Goal: Information Seeking & Learning: Learn about a topic

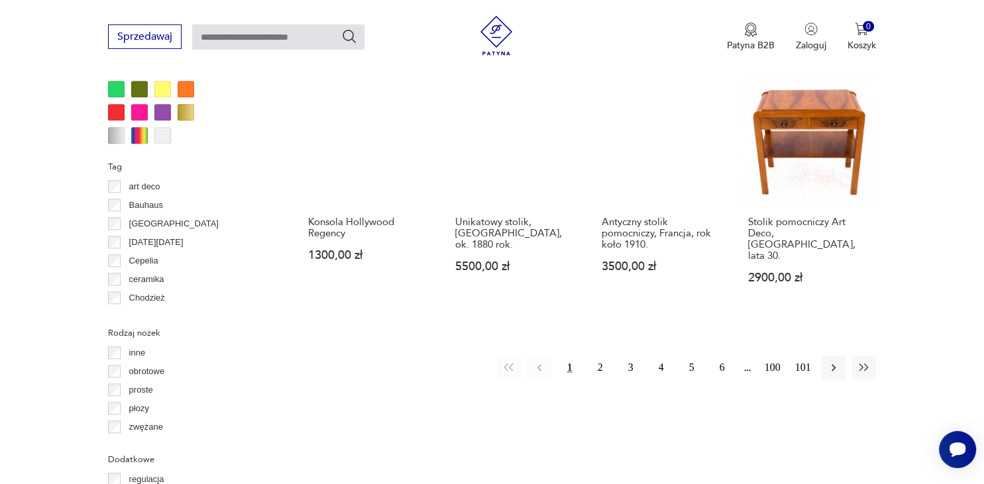
scroll to position [1294, 0]
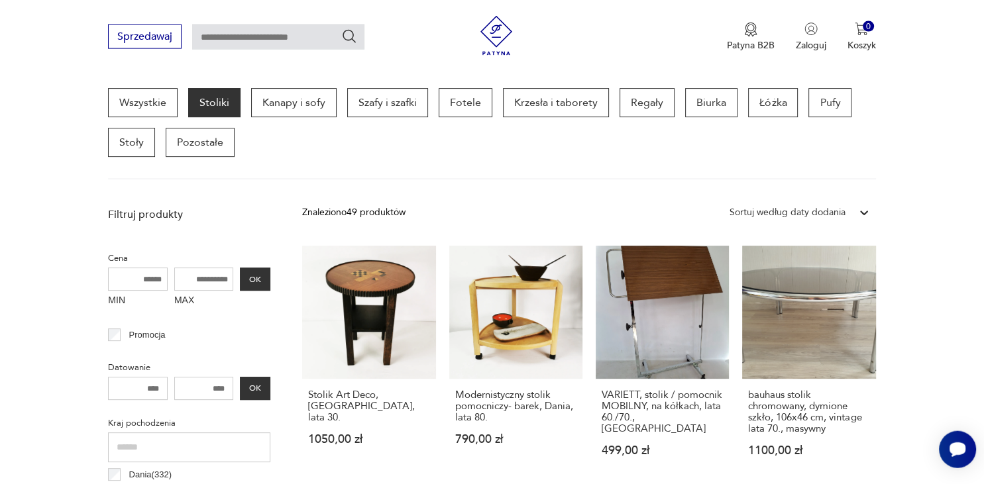
scroll to position [351, 0]
click at [212, 280] on input "MAX" at bounding box center [204, 278] width 60 height 23
click at [193, 278] on input "MAX" at bounding box center [204, 278] width 60 height 23
click at [199, 278] on input "MAX" at bounding box center [204, 278] width 60 height 23
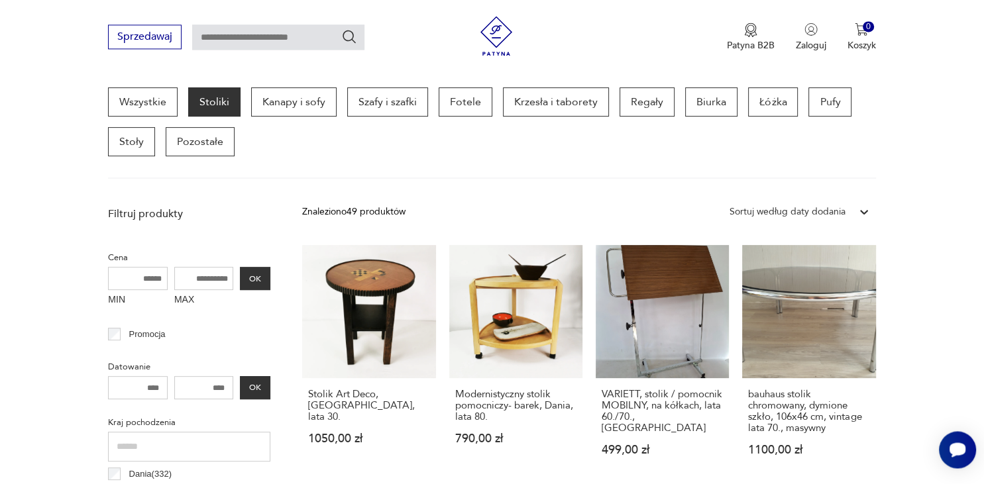
click at [189, 278] on input "MAX" at bounding box center [204, 278] width 60 height 23
type input "***"
click at [257, 278] on button "OK" at bounding box center [255, 278] width 30 height 23
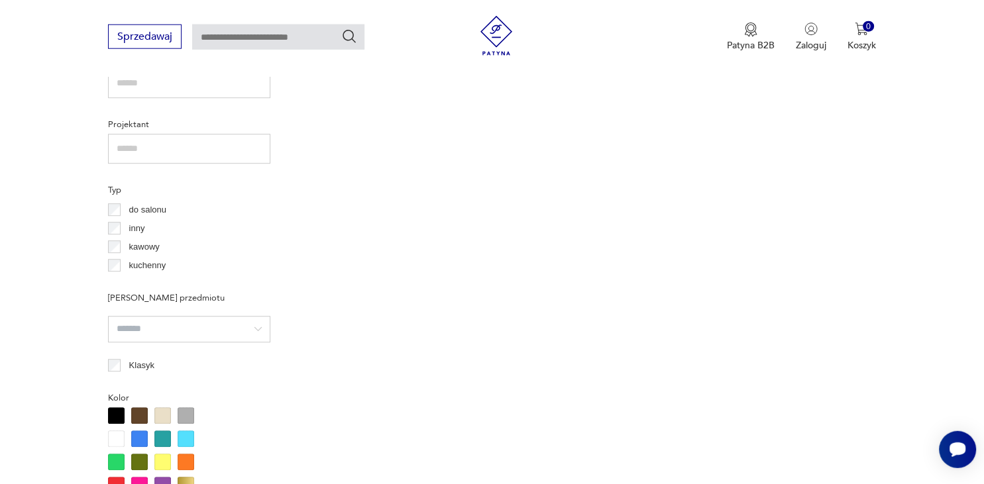
scroll to position [1086, 0]
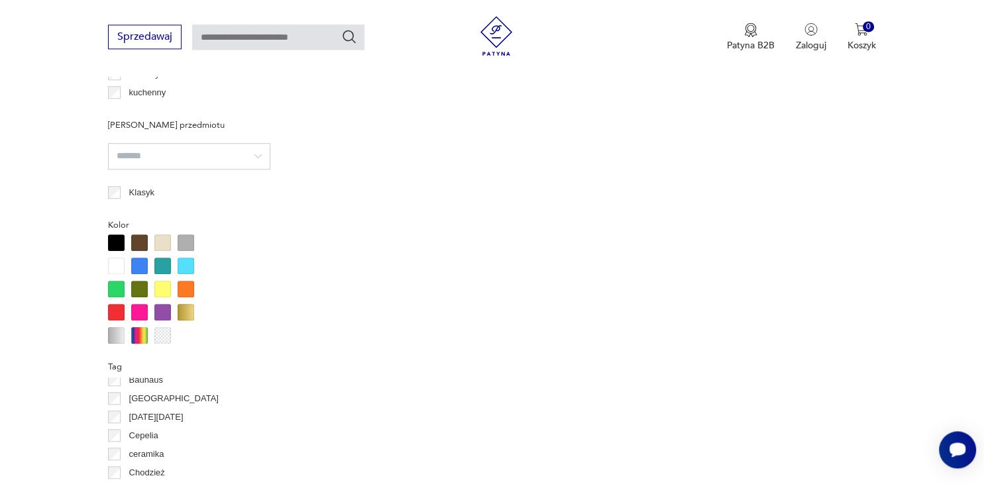
click at [115, 374] on div "Tag Bauhaus Bavaria black friday Cepelia ceramika Chodzież Ćmielów DDR" at bounding box center [189, 434] width 162 height 152
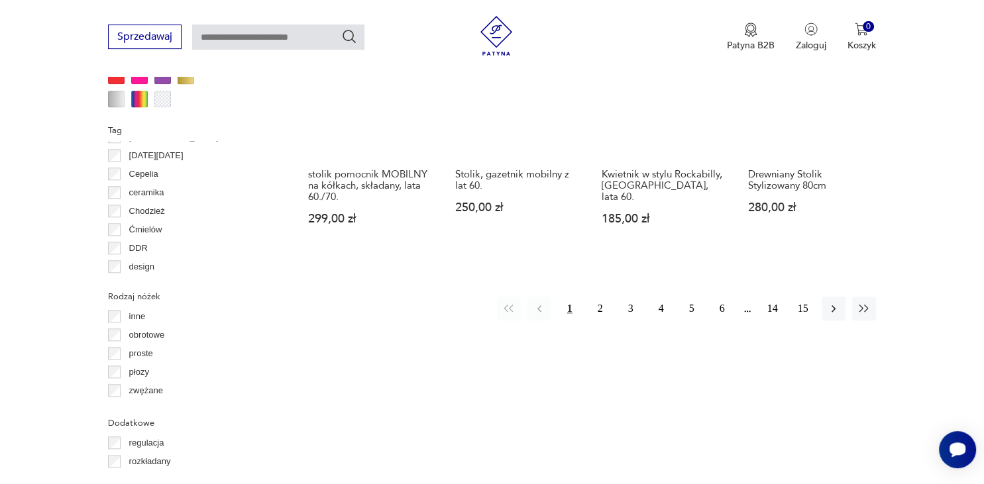
scroll to position [1326, 0]
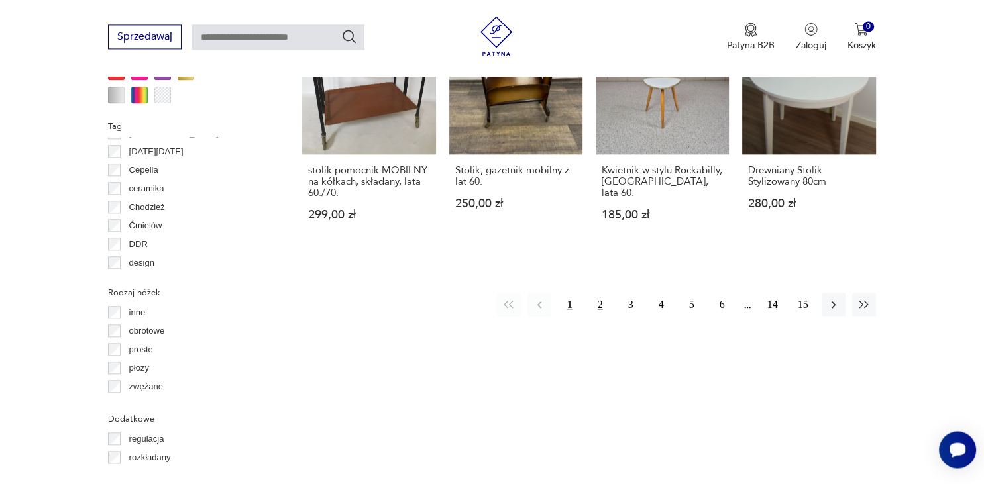
click at [596, 294] on button "2" at bounding box center [600, 305] width 24 height 24
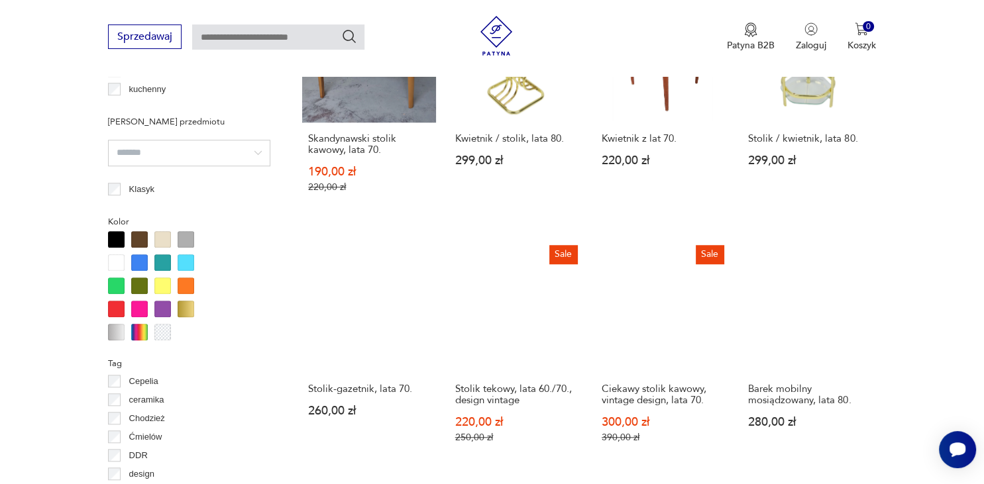
scroll to position [1152, 0]
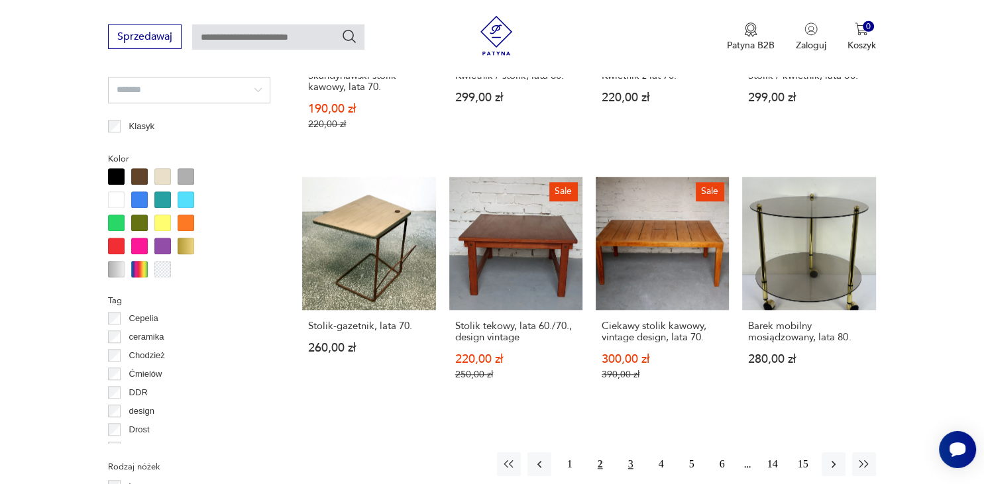
click at [630, 457] on button "3" at bounding box center [631, 464] width 24 height 24
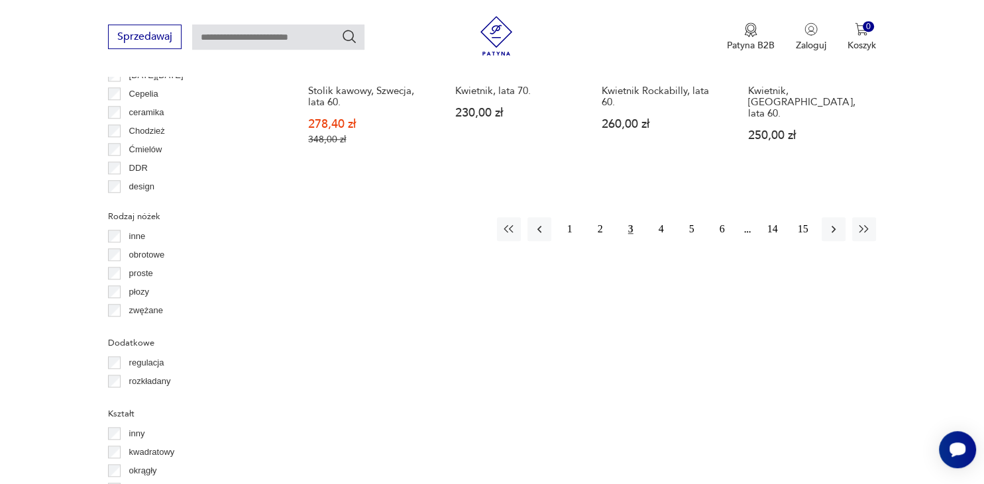
scroll to position [1412, 0]
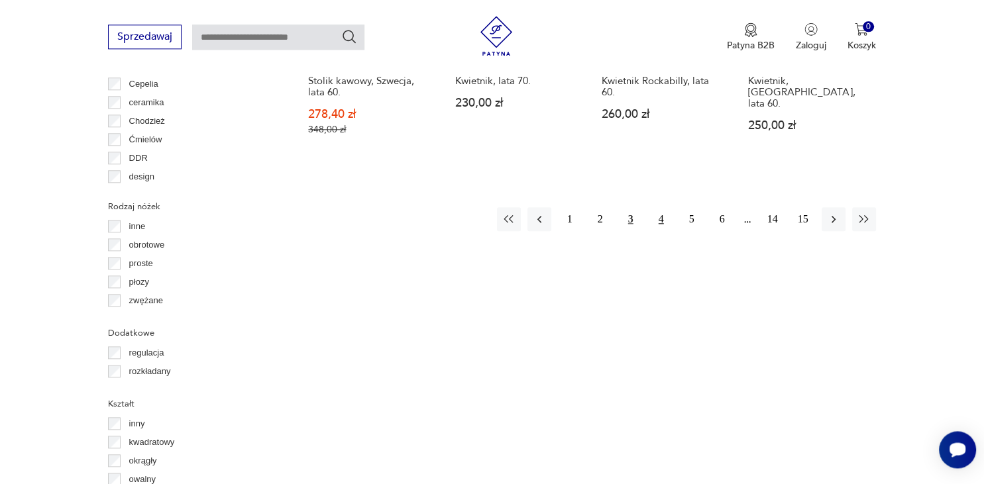
click at [664, 207] on button "4" at bounding box center [661, 219] width 24 height 24
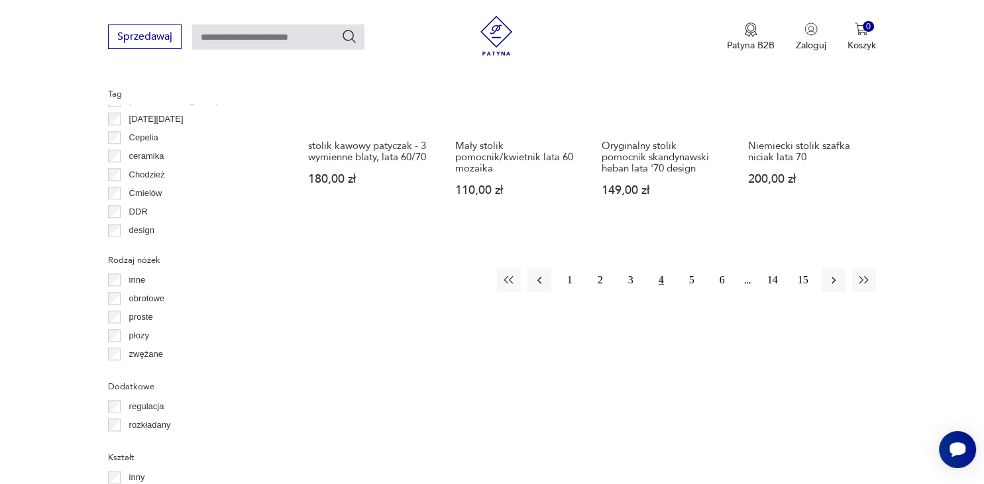
scroll to position [1375, 0]
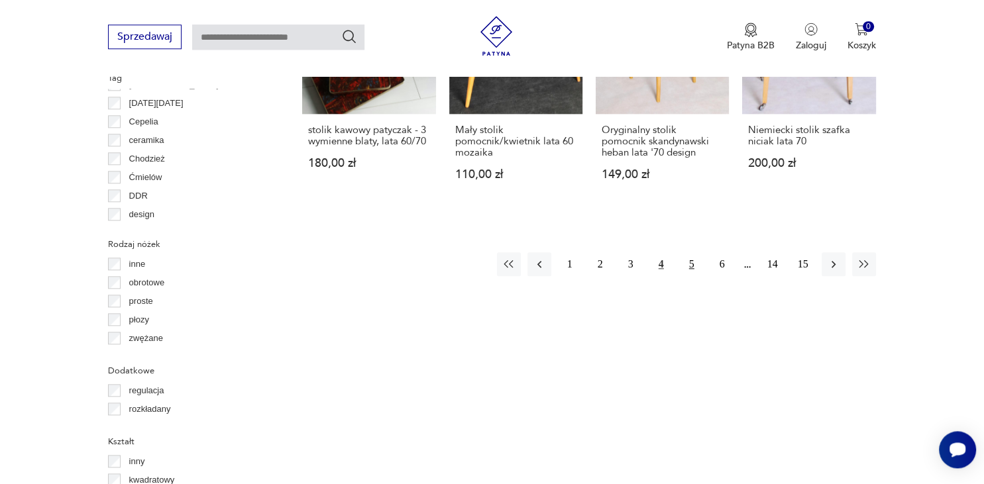
click at [688, 254] on button "5" at bounding box center [692, 264] width 24 height 24
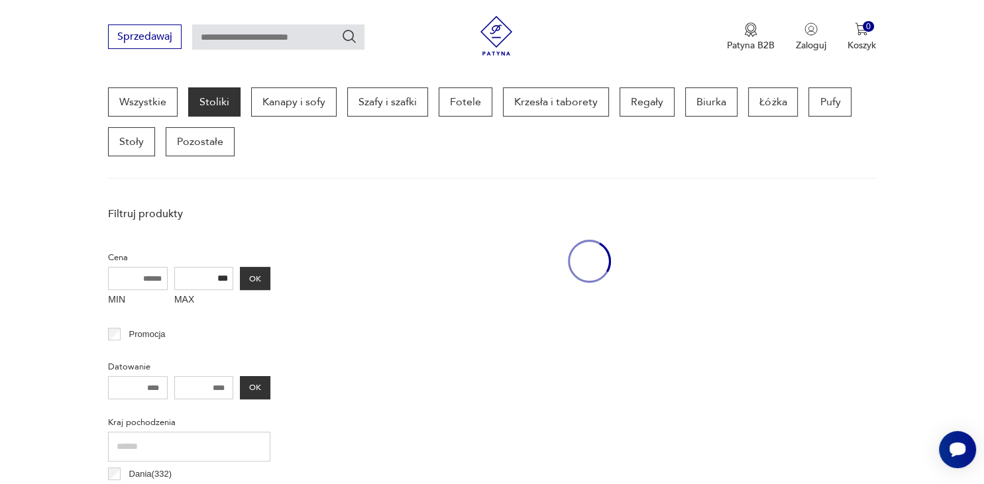
scroll to position [350, 0]
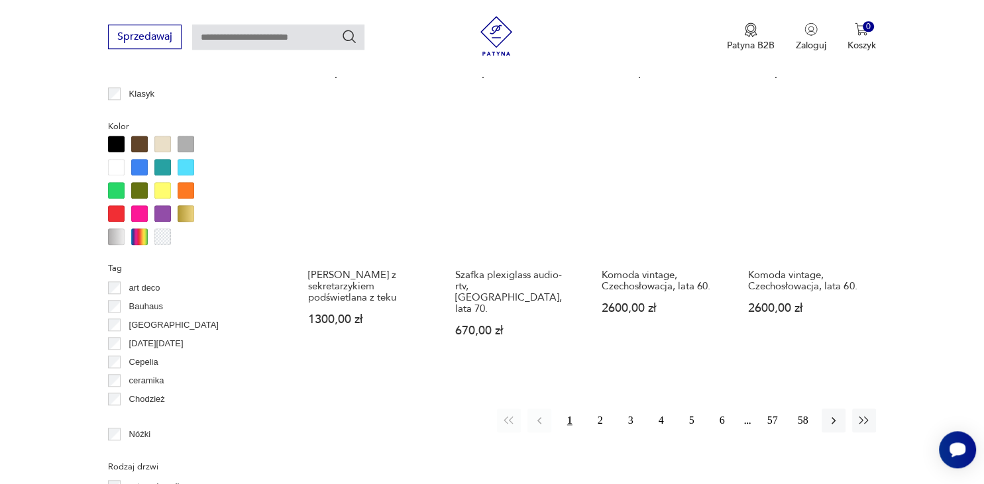
scroll to position [1224, 0]
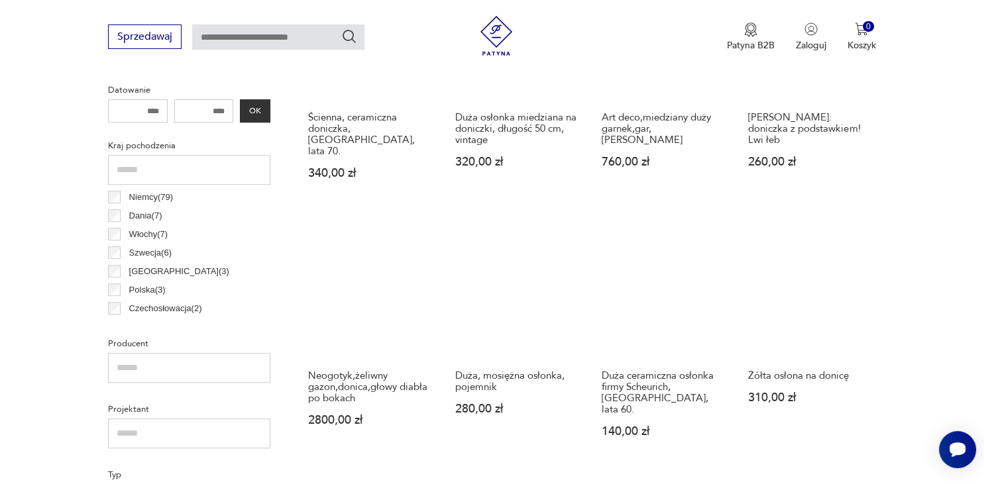
scroll to position [664, 0]
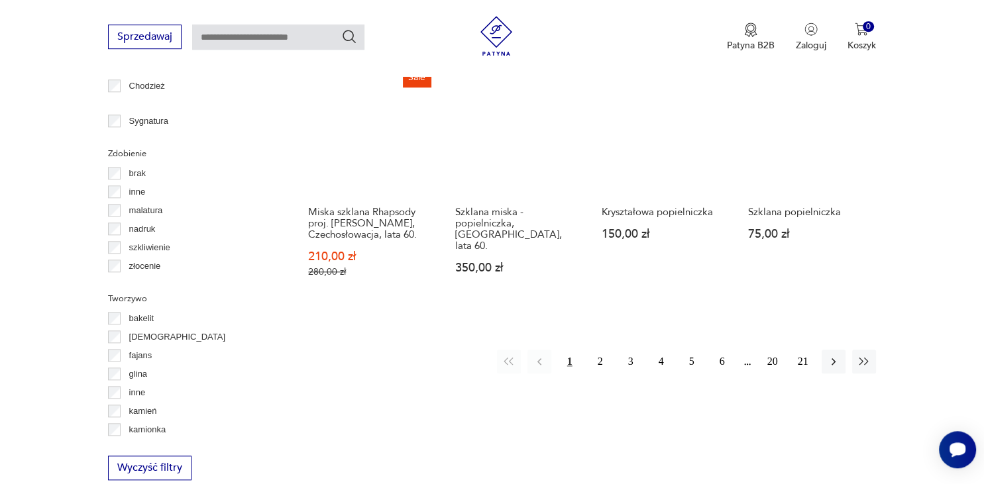
scroll to position [1399, 0]
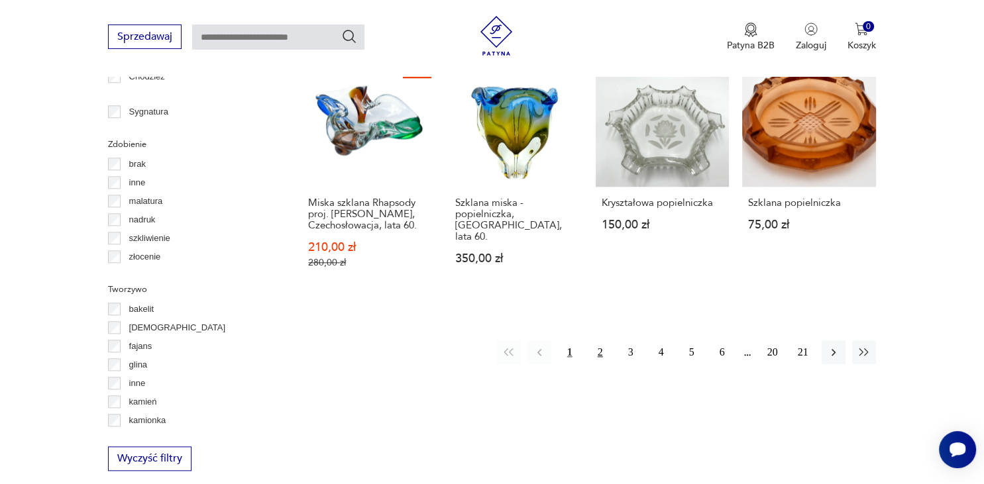
click at [601, 341] on button "2" at bounding box center [600, 353] width 24 height 24
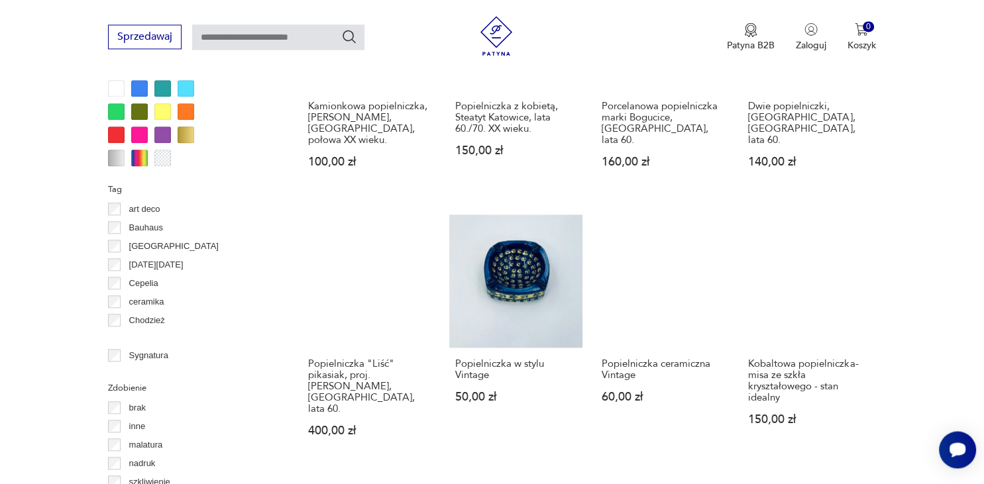
scroll to position [1191, 0]
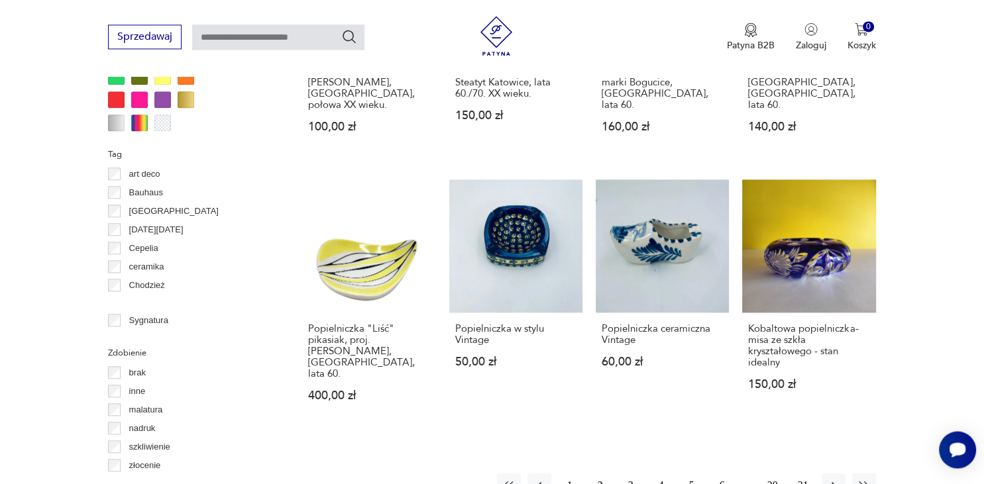
click at [633, 474] on button "3" at bounding box center [631, 486] width 24 height 24
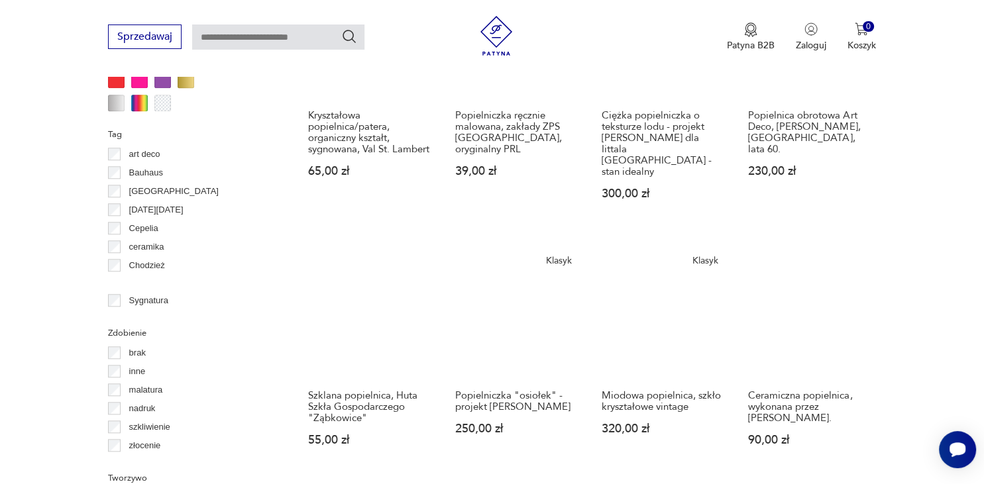
scroll to position [1226, 0]
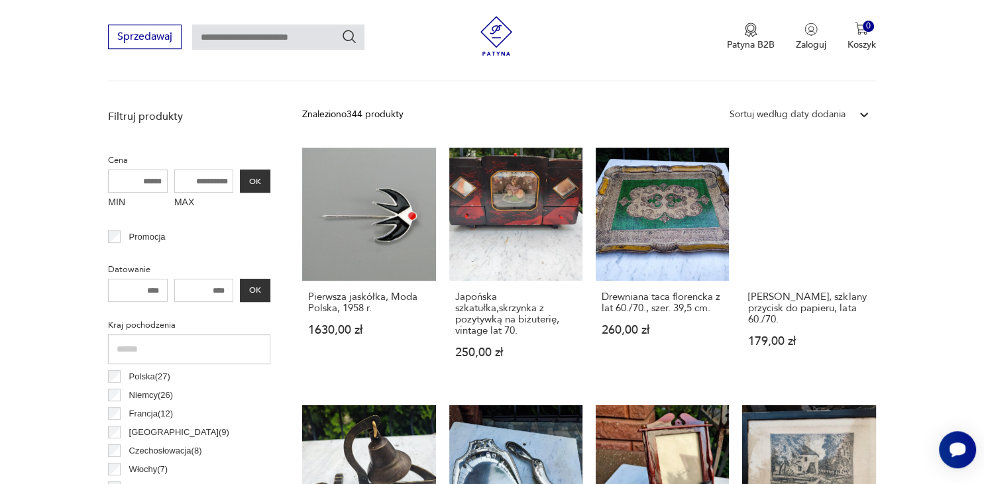
scroll to position [525, 0]
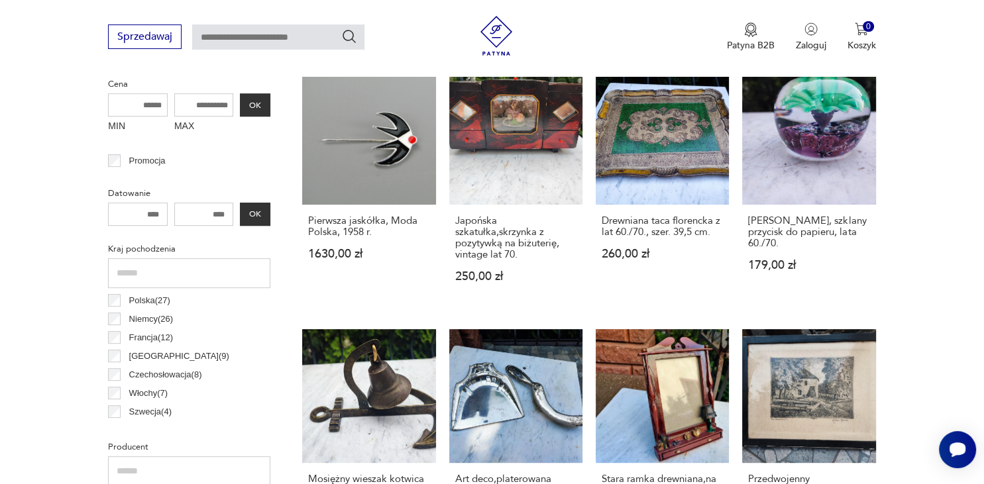
click at [203, 103] on input "MAX" at bounding box center [204, 104] width 60 height 23
type input "**"
click at [252, 110] on button "OK" at bounding box center [255, 104] width 30 height 23
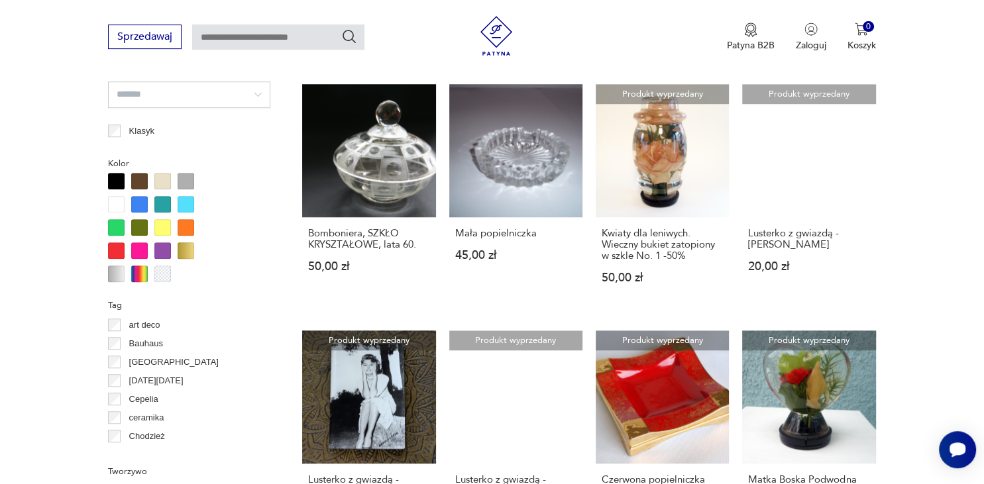
scroll to position [1068, 0]
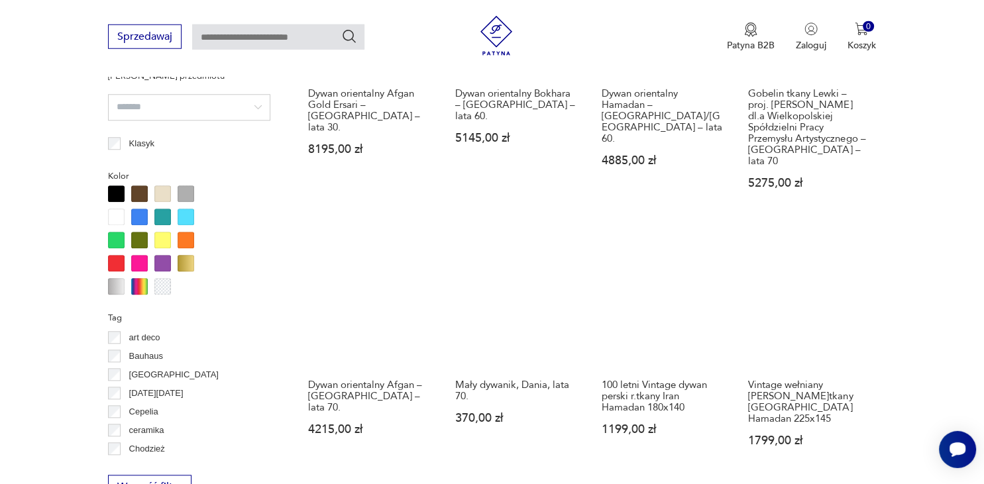
scroll to position [1208, 0]
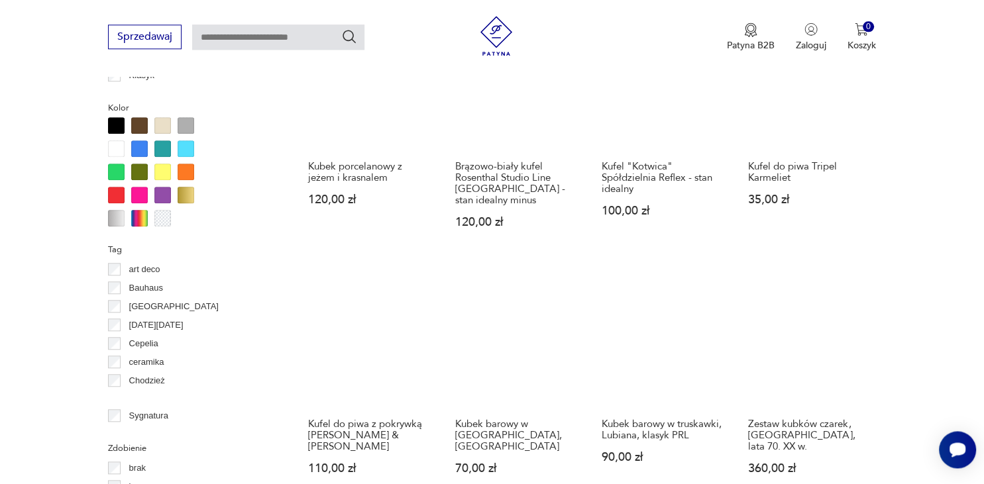
scroll to position [1154, 0]
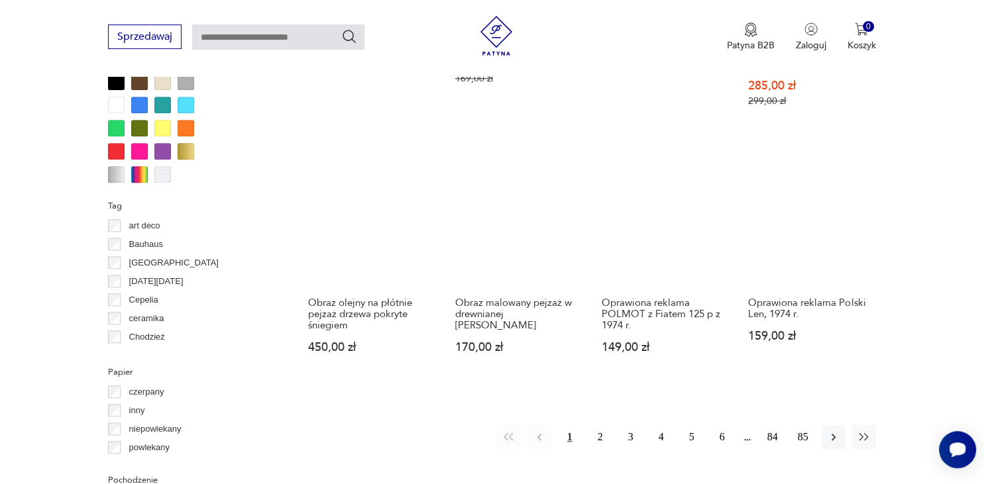
scroll to position [1306, 0]
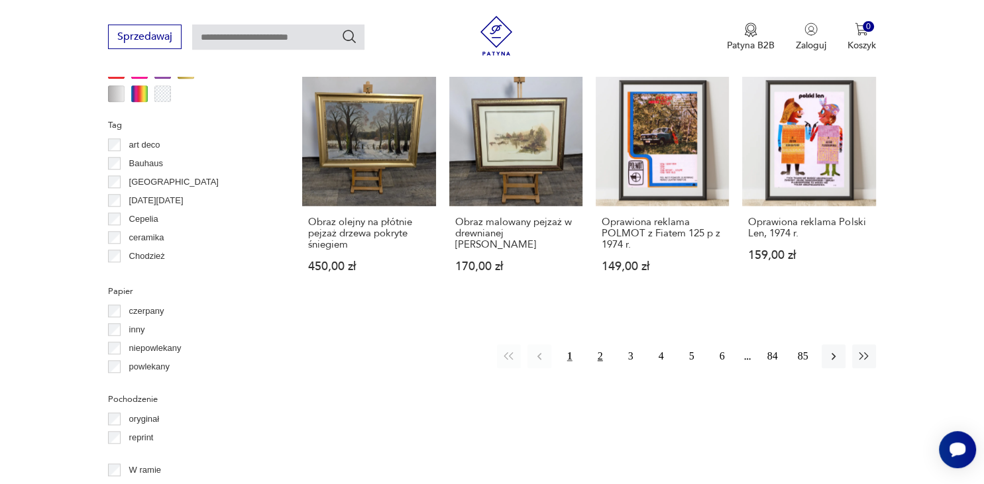
click at [597, 345] on button "2" at bounding box center [600, 357] width 24 height 24
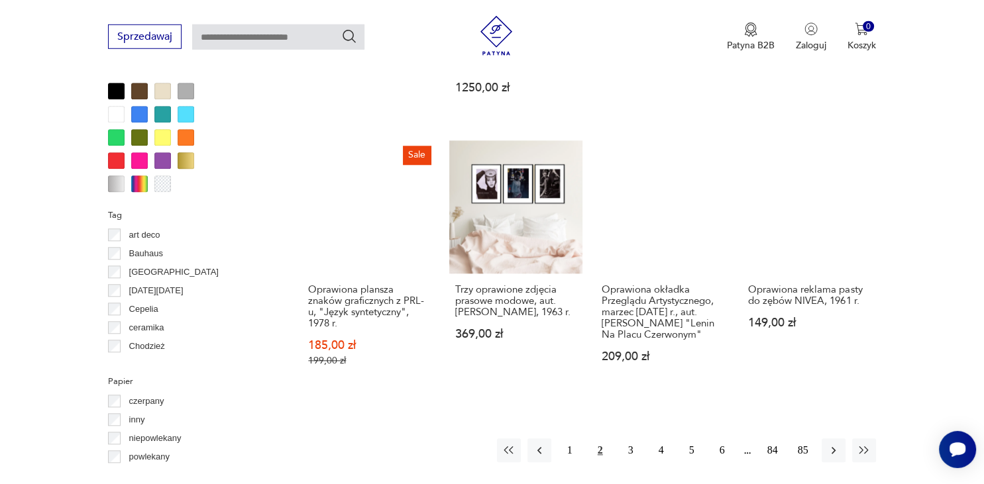
scroll to position [1221, 0]
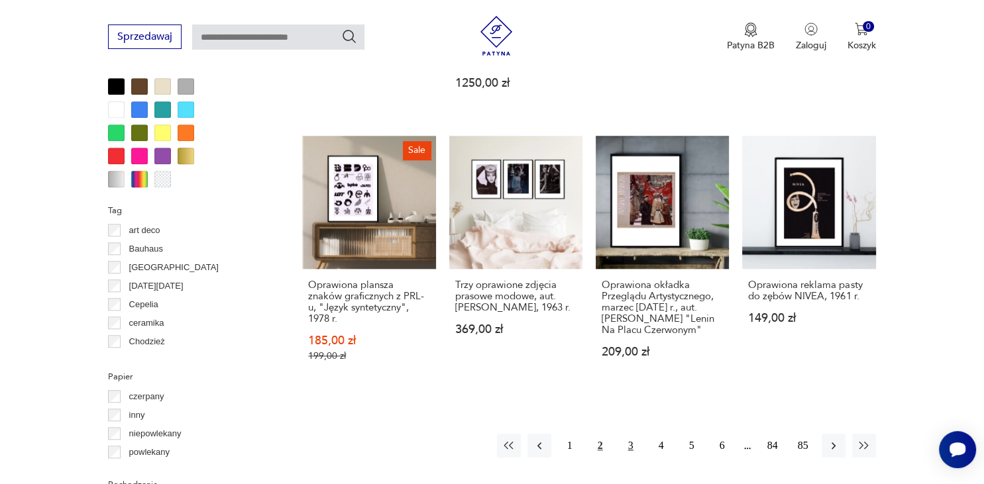
click at [633, 434] on button "3" at bounding box center [631, 446] width 24 height 24
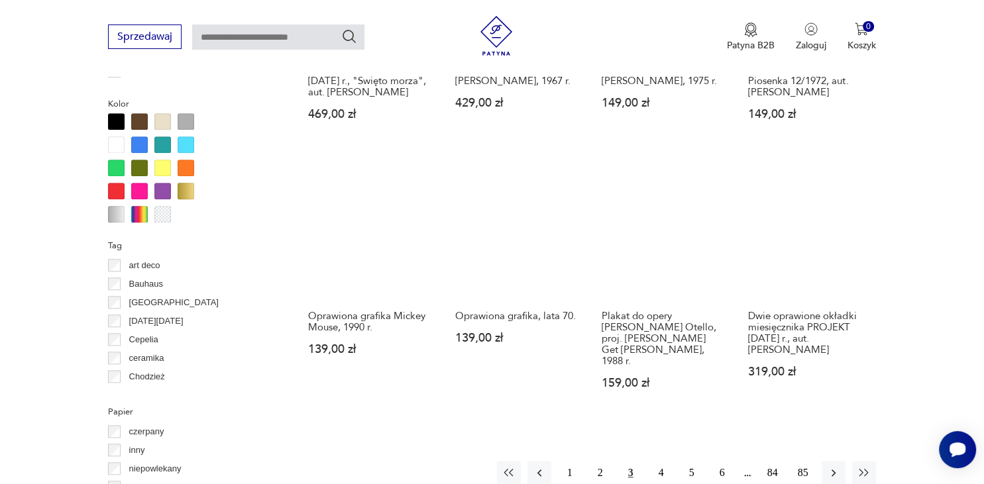
scroll to position [1221, 0]
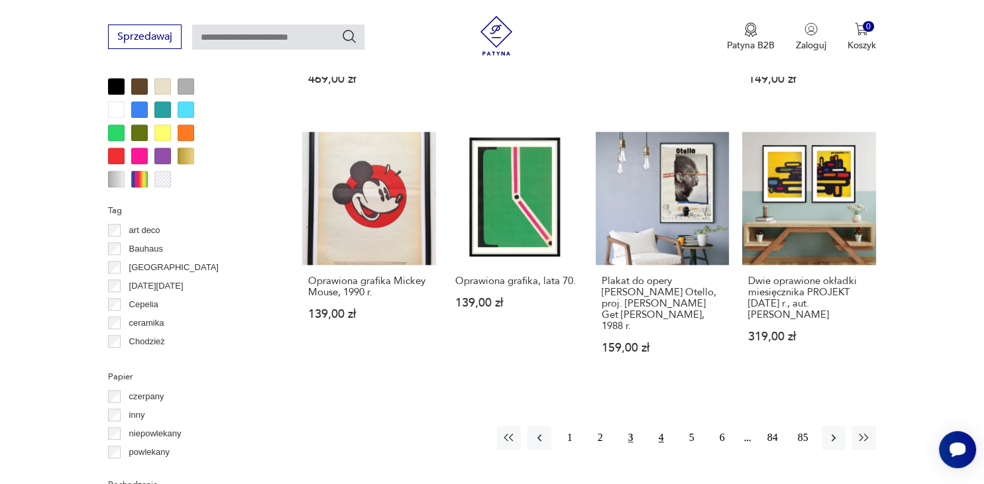
click at [656, 429] on button "4" at bounding box center [661, 438] width 24 height 24
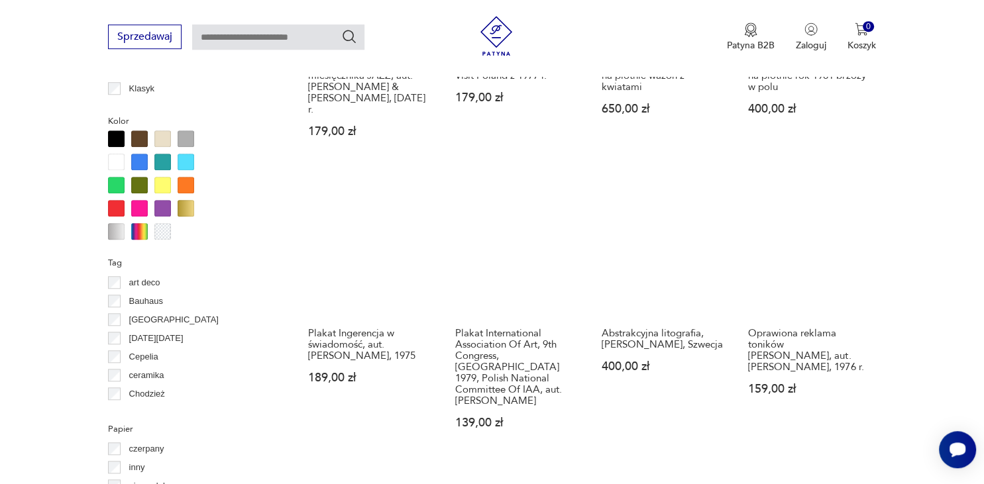
scroll to position [1186, 0]
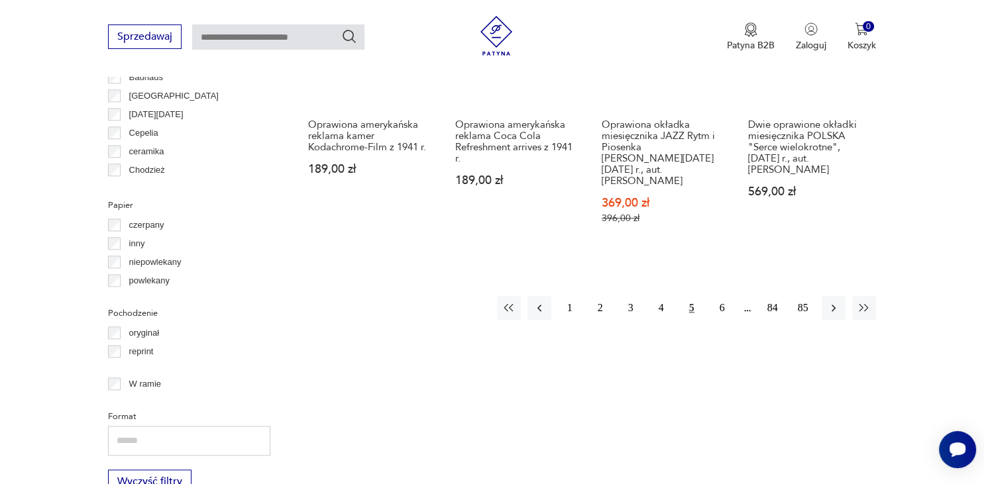
scroll to position [1465, 0]
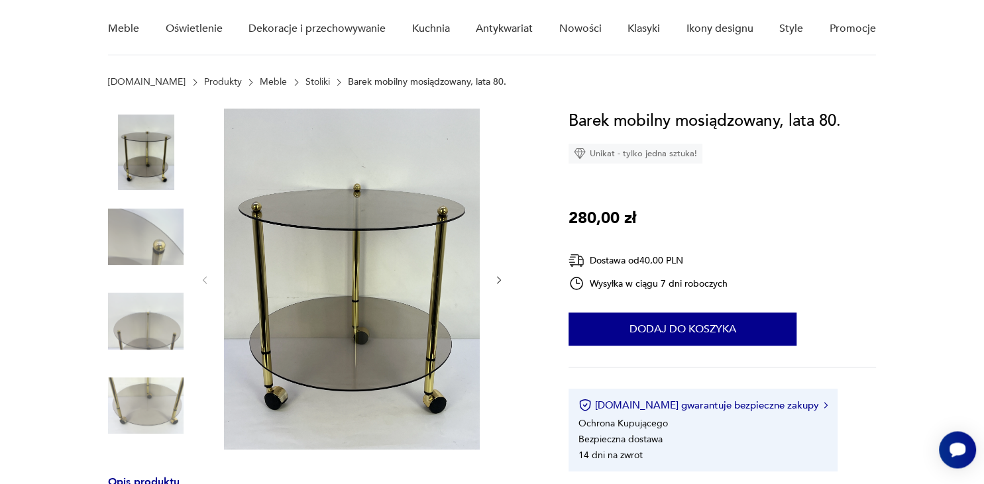
scroll to position [140, 0]
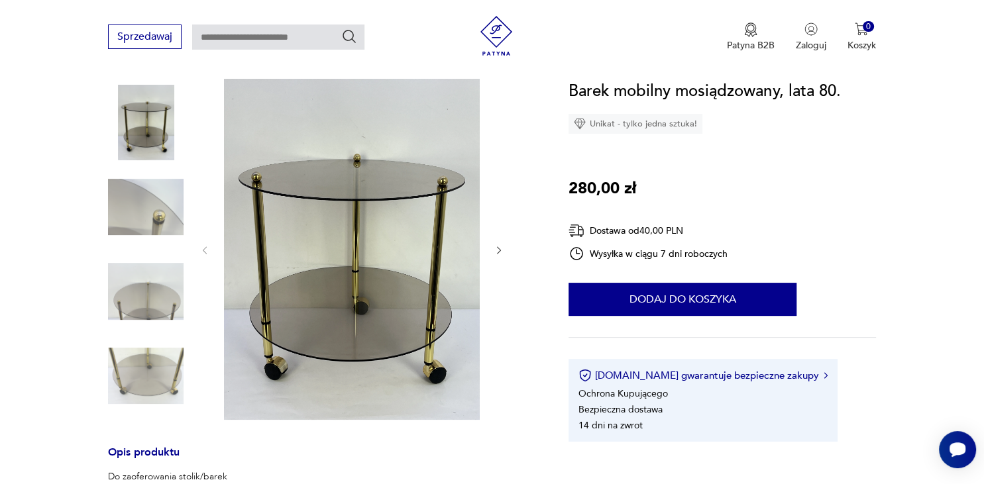
click at [502, 246] on icon "button" at bounding box center [499, 250] width 11 height 11
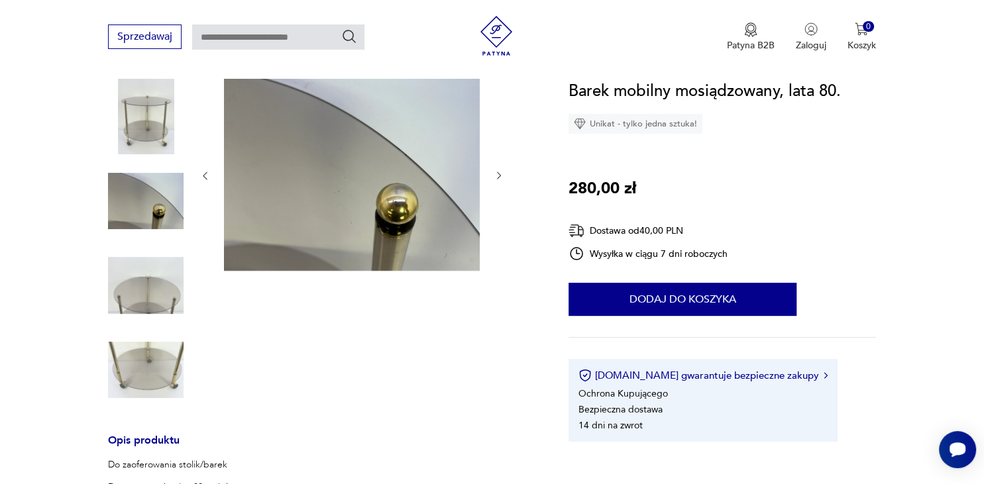
click at [497, 182] on button "button" at bounding box center [499, 176] width 11 height 13
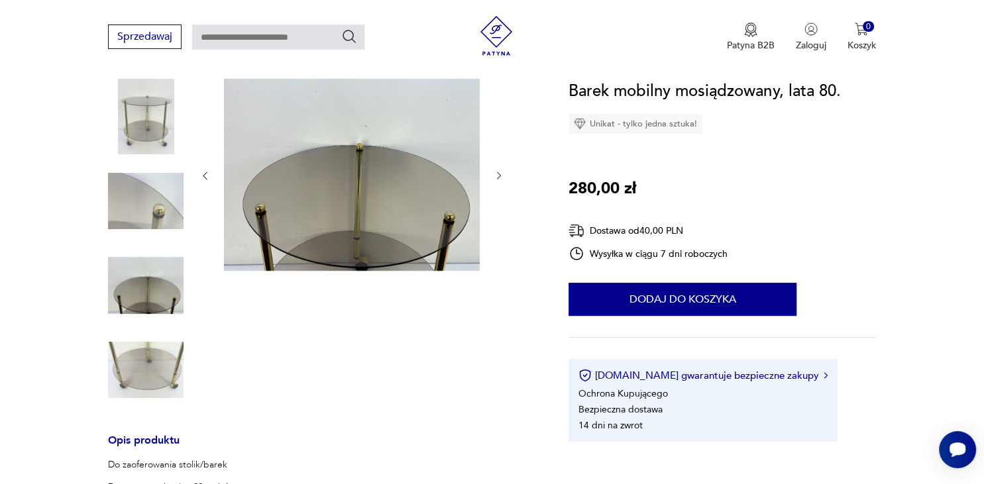
click at [497, 182] on button "button" at bounding box center [499, 176] width 11 height 13
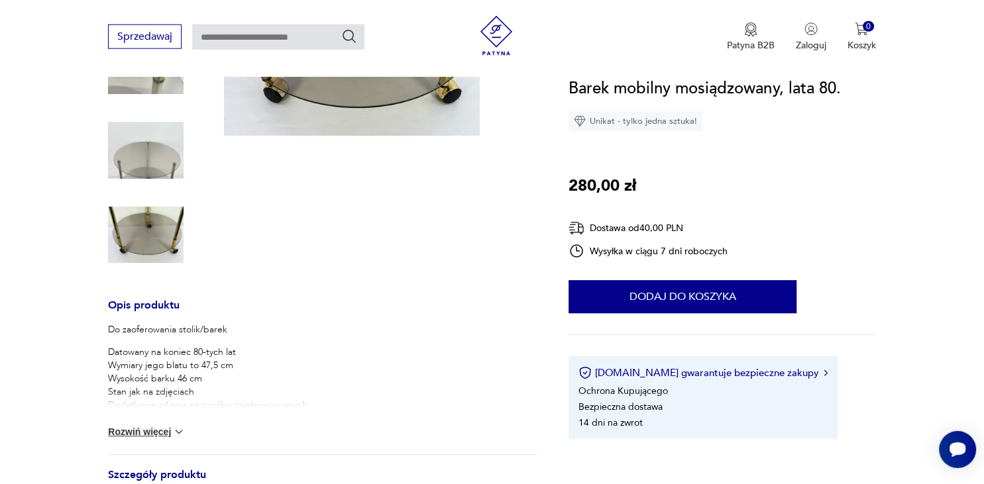
scroll to position [280, 0]
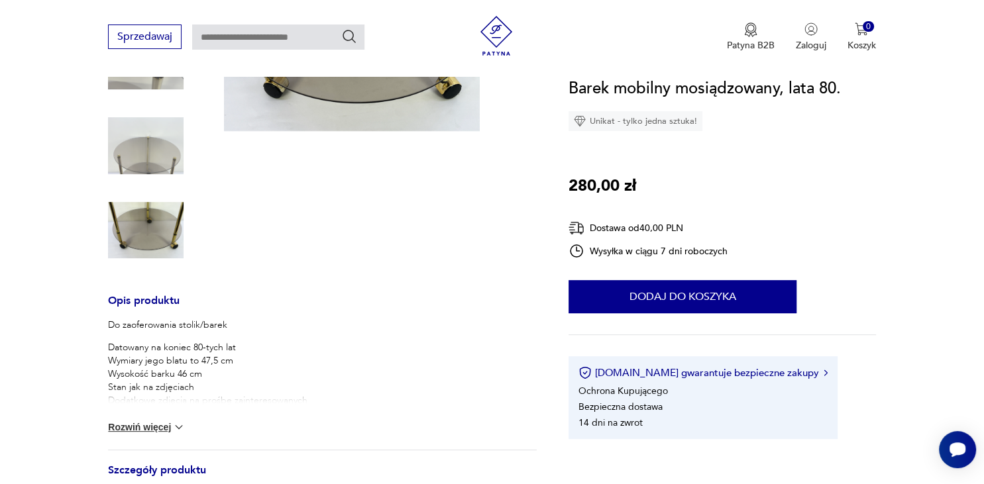
click at [182, 428] on img at bounding box center [178, 427] width 13 height 13
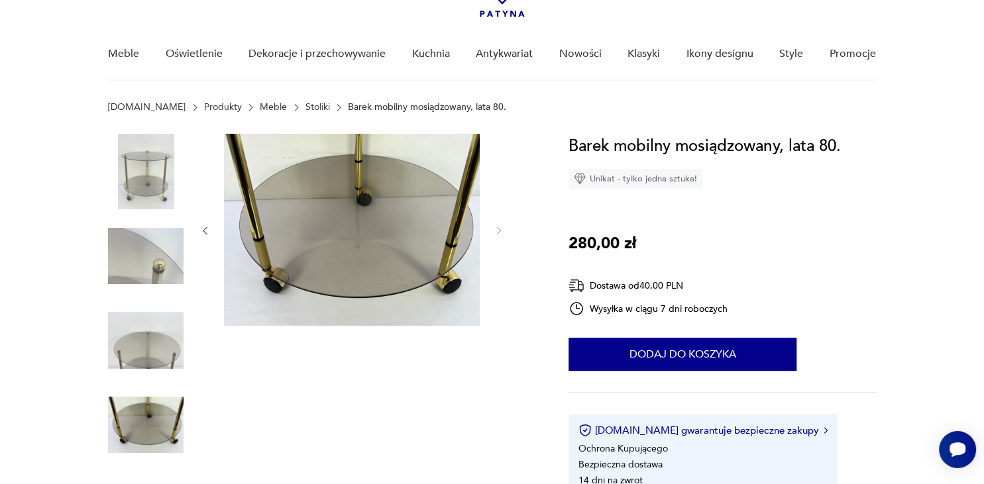
scroll to position [0, 0]
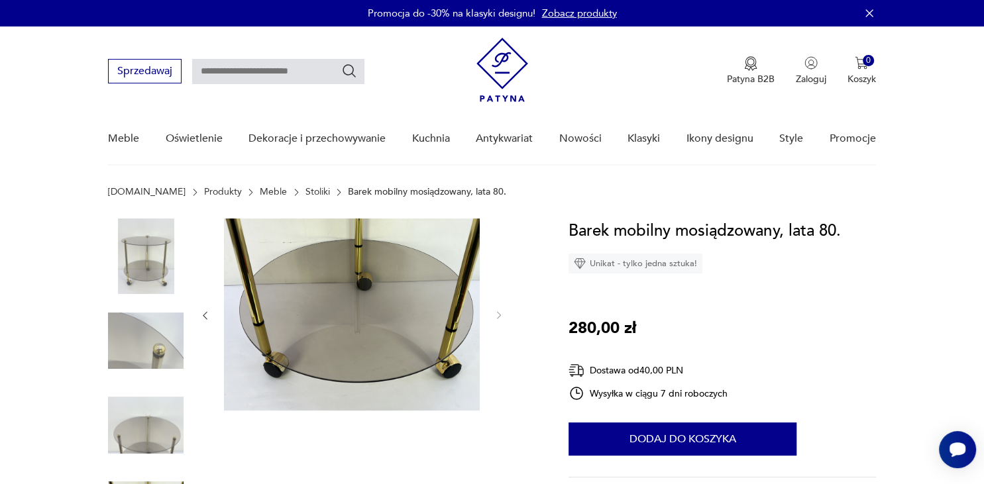
click at [130, 271] on img at bounding box center [146, 257] width 76 height 76
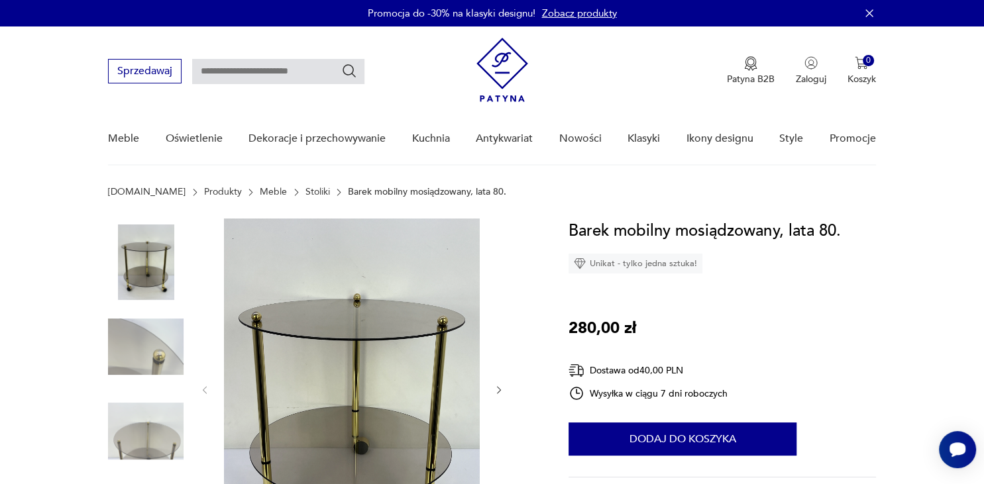
click at [386, 323] on img at bounding box center [352, 389] width 256 height 341
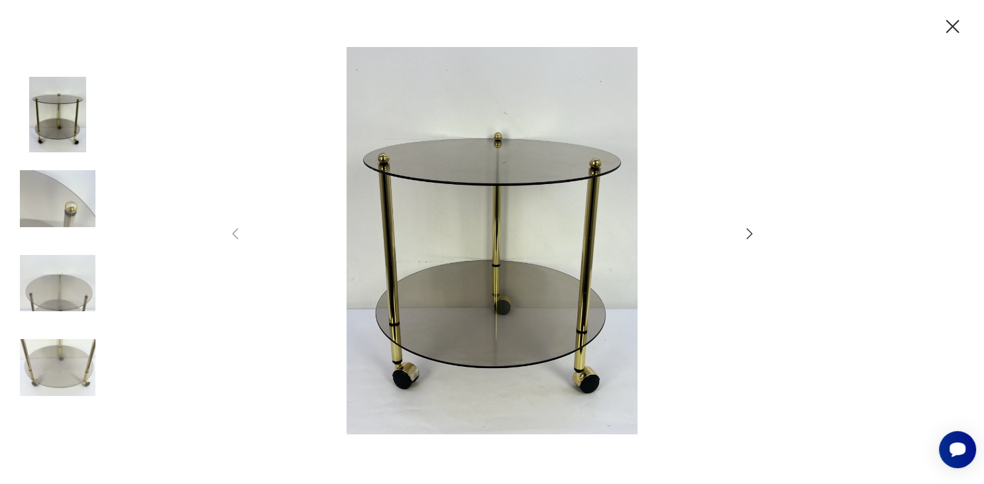
click at [743, 240] on icon "button" at bounding box center [749, 234] width 16 height 16
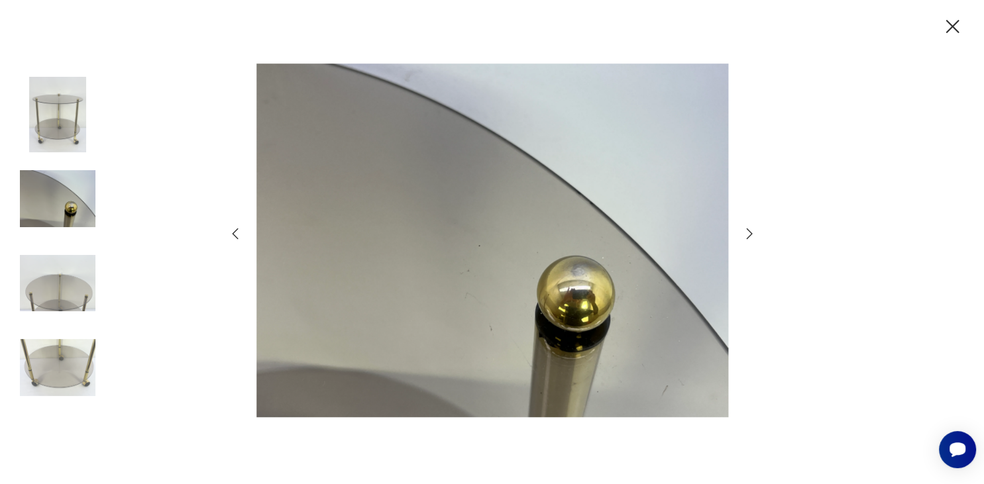
click at [743, 240] on icon "button" at bounding box center [749, 234] width 16 height 16
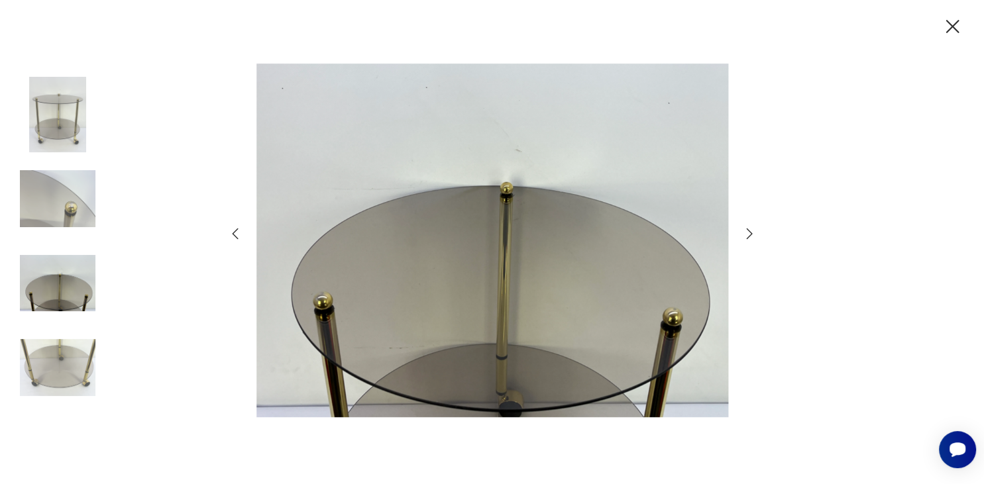
click at [743, 240] on icon "button" at bounding box center [749, 234] width 16 height 16
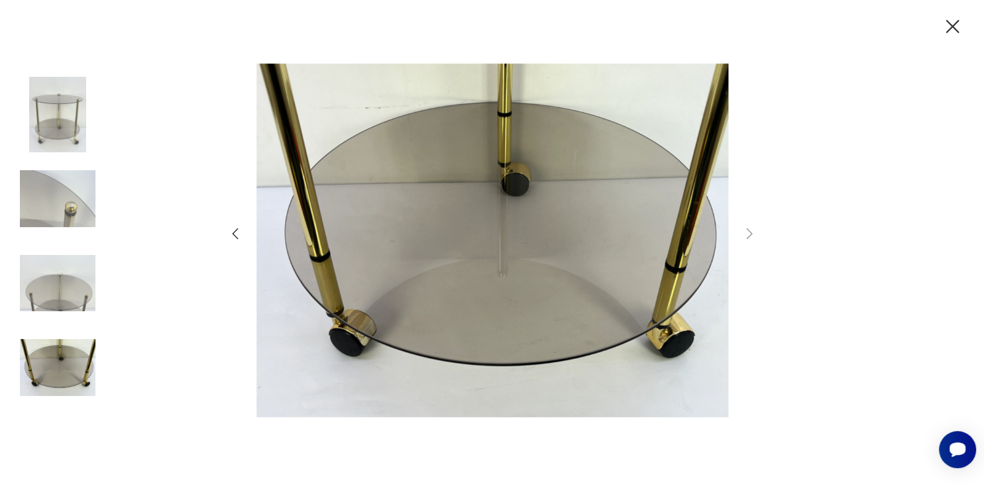
click at [242, 237] on div at bounding box center [492, 242] width 530 height 390
click at [233, 236] on icon "button" at bounding box center [235, 234] width 6 height 11
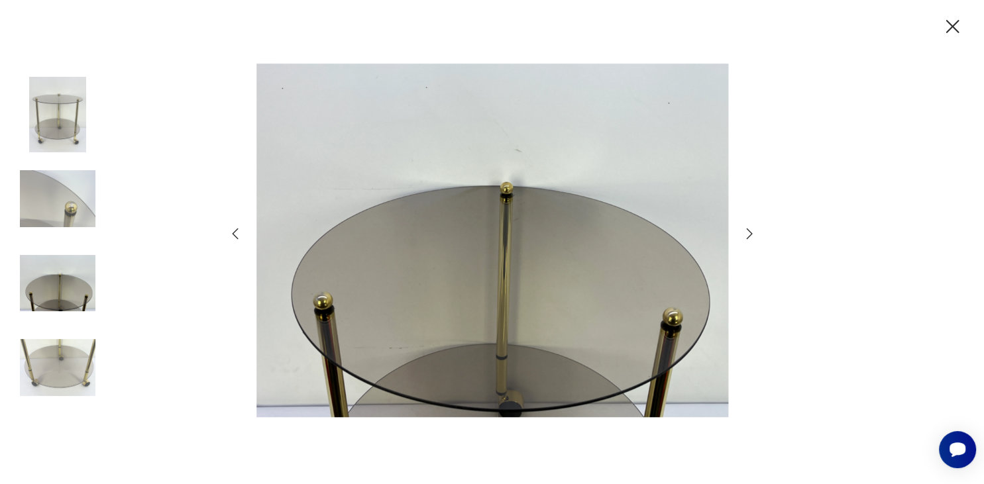
click at [233, 236] on icon "button" at bounding box center [235, 234] width 6 height 11
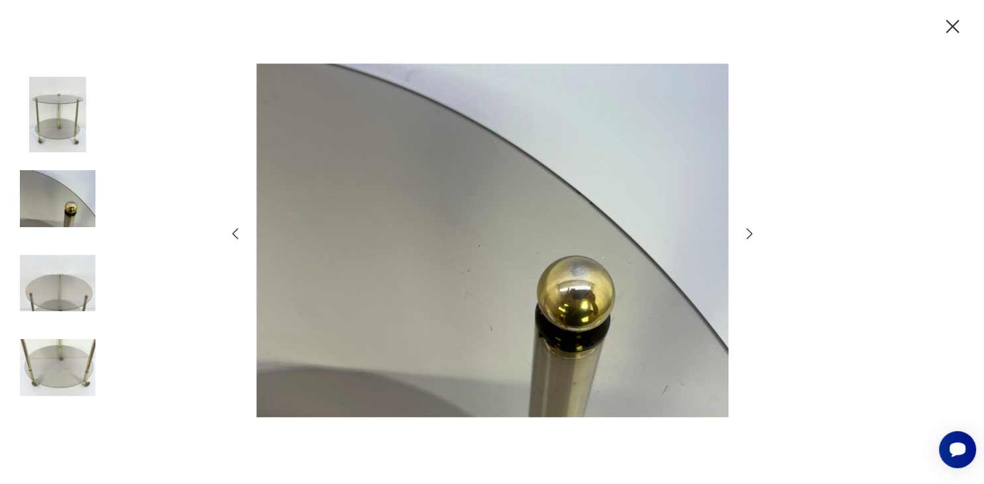
click at [233, 236] on icon "button" at bounding box center [235, 234] width 6 height 11
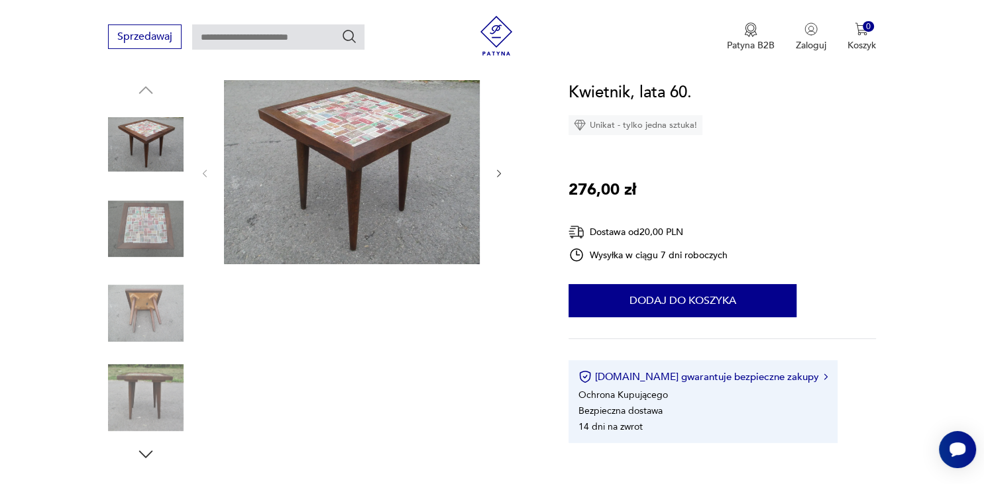
scroll to position [140, 0]
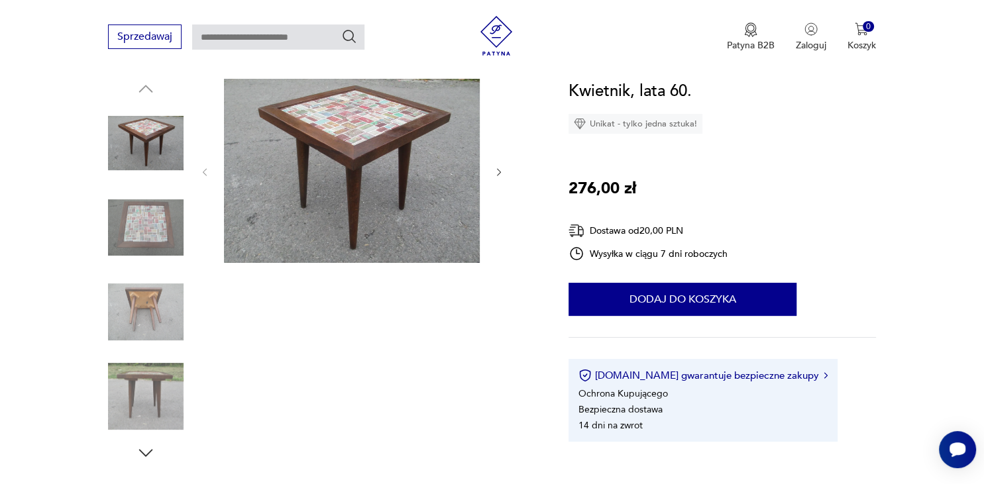
click at [352, 115] on img at bounding box center [352, 171] width 256 height 184
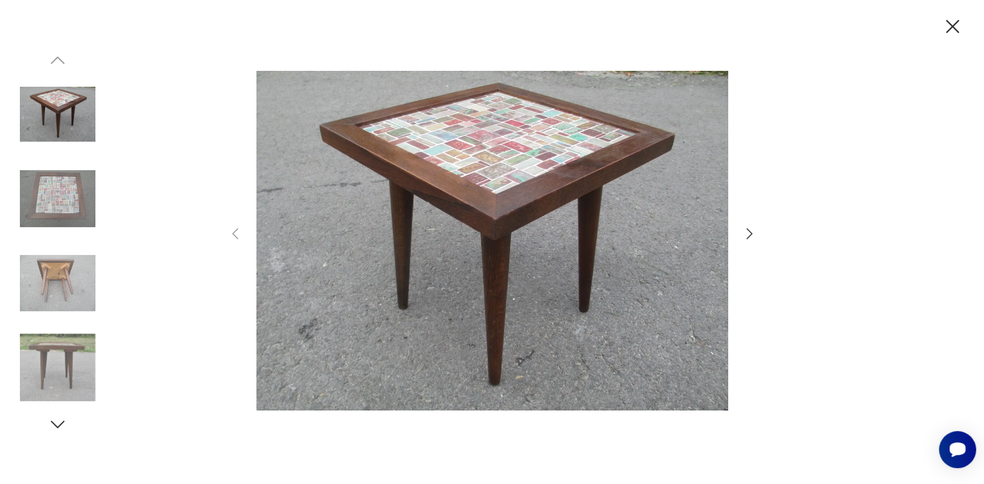
click at [745, 237] on icon "button" at bounding box center [749, 234] width 16 height 16
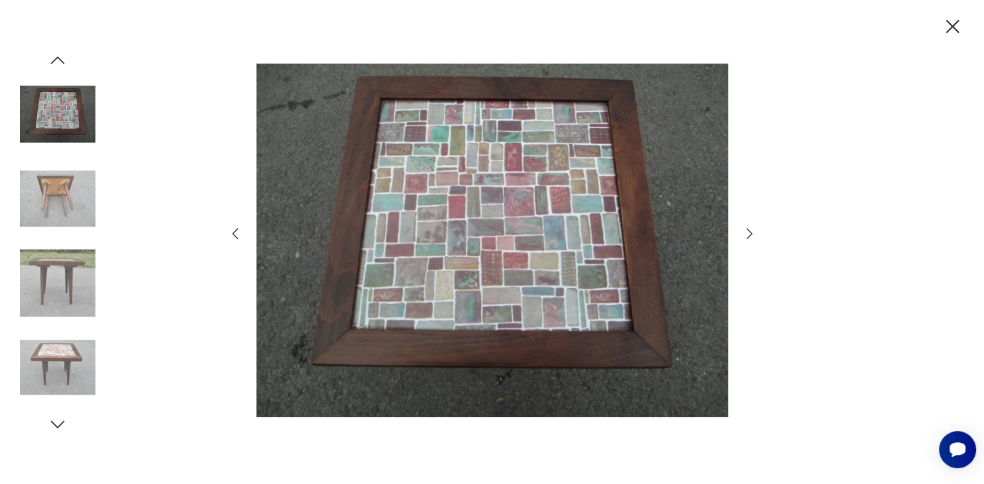
click at [745, 237] on icon "button" at bounding box center [749, 234] width 16 height 16
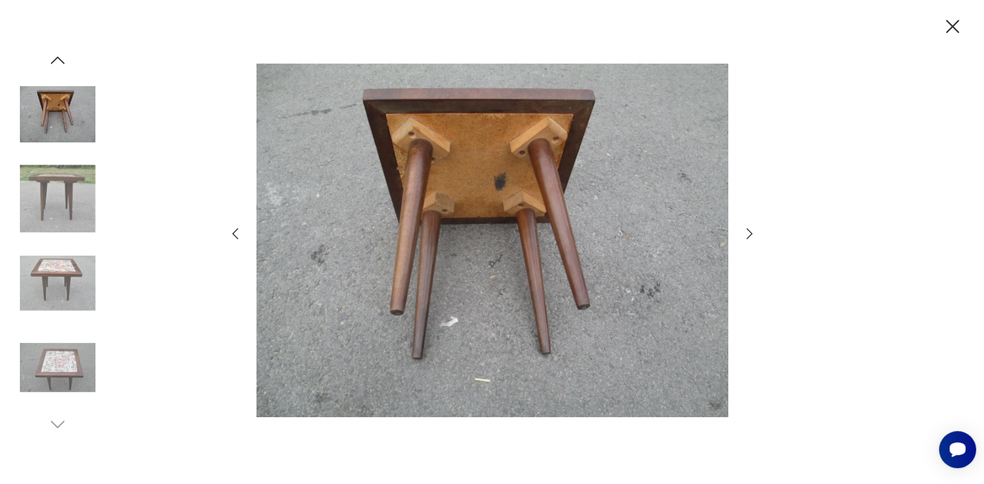
click at [745, 237] on icon "button" at bounding box center [749, 234] width 16 height 16
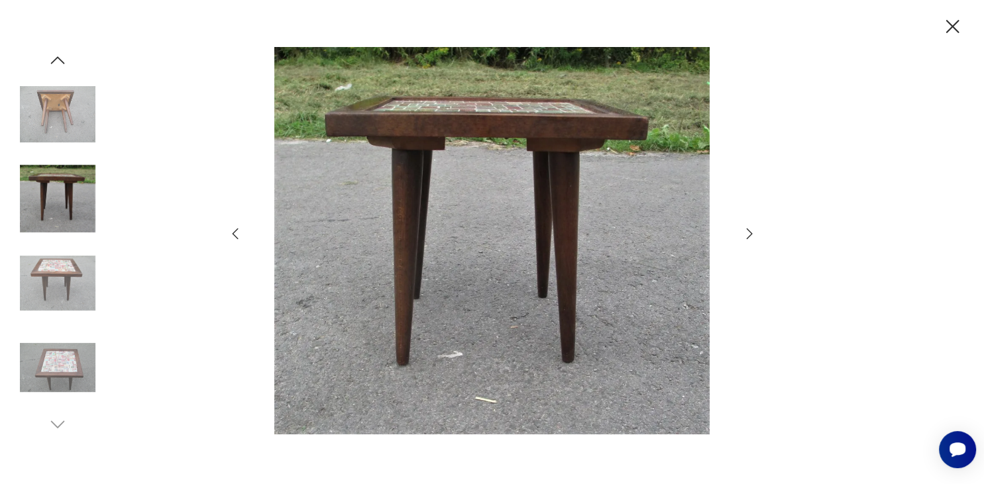
click at [745, 237] on icon "button" at bounding box center [749, 234] width 16 height 16
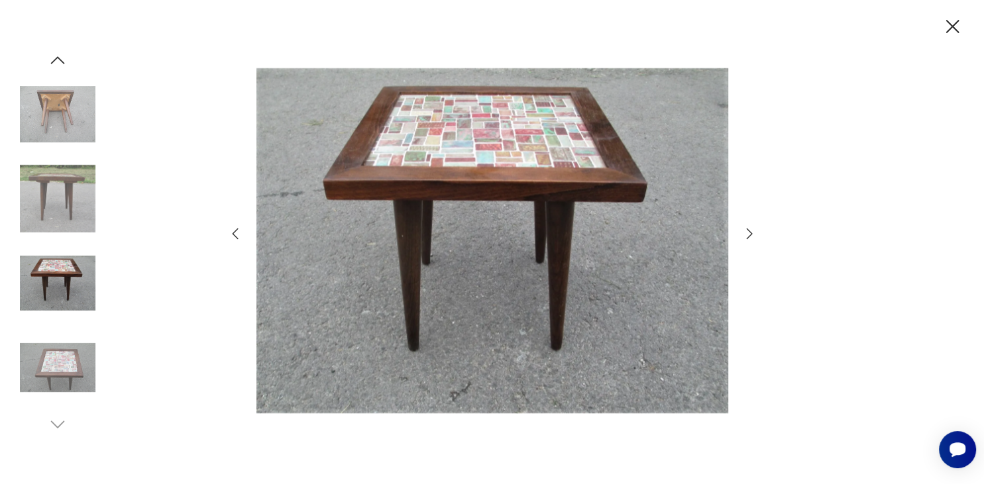
click at [745, 237] on icon "button" at bounding box center [749, 234] width 16 height 16
